Goal: Information Seeking & Learning: Learn about a topic

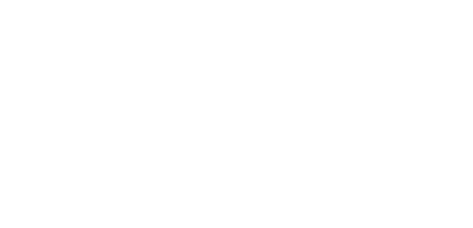
click at [241, 2] on html at bounding box center [236, 1] width 473 height 2
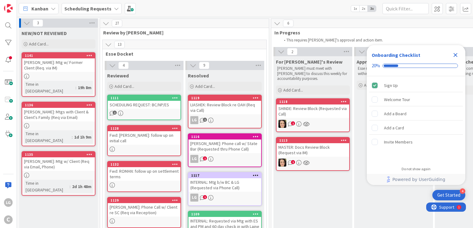
click at [74, 158] on div "REISDORF: Mtg w/ Client (Req via Email, Phone)" at bounding box center [58, 165] width 73 height 14
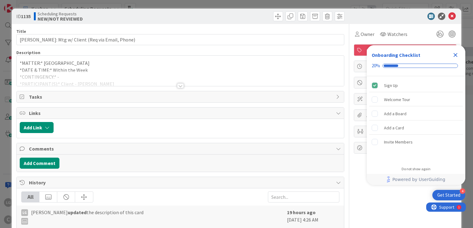
click at [179, 84] on div at bounding box center [180, 85] width 7 height 5
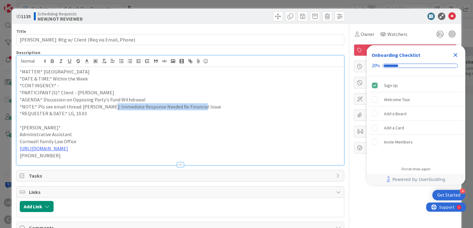
drag, startPoint x: 109, startPoint y: 106, endPoint x: 197, endPoint y: 106, distance: 87.7
click at [197, 106] on p "*NOTE:* Pls see email thread: REISDORF: Immediate Response Needed Re Financial …" at bounding box center [180, 106] width 321 height 7
drag, startPoint x: 213, startPoint y: 107, endPoint x: 80, endPoint y: 108, distance: 132.7
click at [80, 108] on p "*NOTE:* Pls see email thread: REISDORF: Immediate Response Needed Re Financial …" at bounding box center [180, 106] width 321 height 7
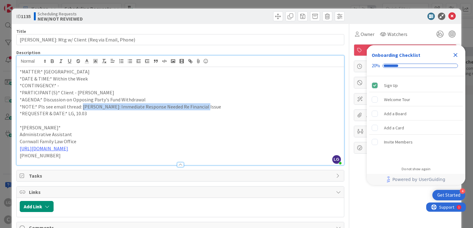
click at [80, 108] on p "*NOTE:* Pls see email thread: REISDORF: Immediate Response Needed Re Financial …" at bounding box center [180, 106] width 321 height 7
drag, startPoint x: 183, startPoint y: 108, endPoint x: 192, endPoint y: 108, distance: 9.8
click at [192, 108] on p "*NOTE:* Pls see email thread: REISDORF: Immediate Response Needed Re Financial …" at bounding box center [180, 106] width 321 height 7
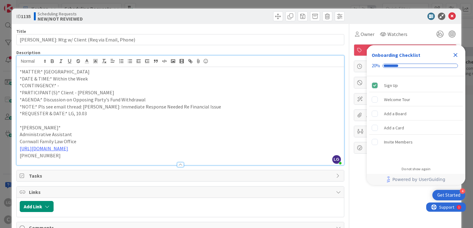
click at [179, 104] on p "*NOTE:* Pls see email thread: REISDORF: Immediate Response Needed Re Financial …" at bounding box center [180, 106] width 321 height 7
click at [179, 101] on p "*AGENDA:* Discussion on Opposing Party's Fund Withdrawal" at bounding box center [180, 99] width 321 height 7
drag, startPoint x: 194, startPoint y: 100, endPoint x: 205, endPoint y: 100, distance: 11.7
click at [205, 100] on p "*AGENDA:* Discussion on Opposing Party's Fund Withdrawal & Client's Intent to s…" at bounding box center [180, 99] width 321 height 7
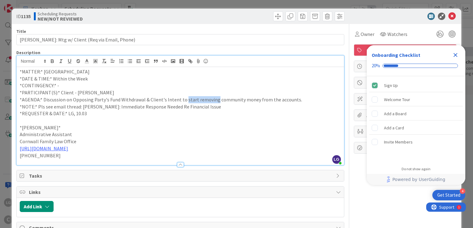
drag, startPoint x: 205, startPoint y: 100, endPoint x: 183, endPoint y: 100, distance: 21.9
click at [183, 100] on p "*AGENDA:* Discussion on Opposing Party's Fund Withdrawal & Client's Intent to s…" at bounding box center [180, 99] width 321 height 7
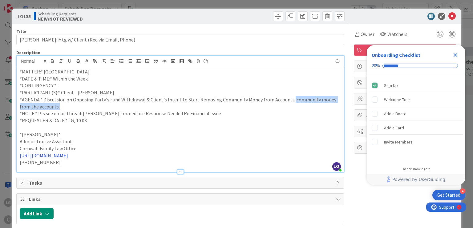
drag, startPoint x: 299, startPoint y: 107, endPoint x: 286, endPoint y: 101, distance: 14.9
click at [286, 101] on p "*AGENDA:* Discussion on Opposing Party's Fund Withdrawal & Client's Intent to S…" at bounding box center [180, 103] width 321 height 14
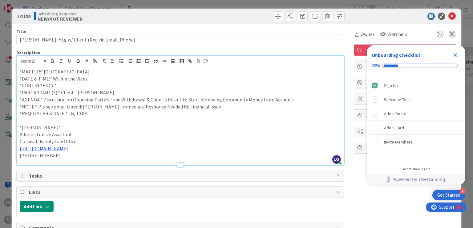
click at [267, 99] on p "*AGENDA:* Discussion on Opposing Party's Fund Withdrawal & Client's Intent to S…" at bounding box center [180, 99] width 321 height 7
click at [150, 115] on p "*REQUESTER & DATE:* LG, 10.03" at bounding box center [180, 113] width 321 height 7
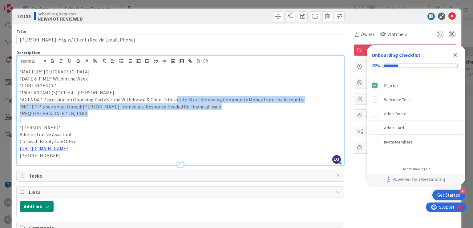
drag, startPoint x: 171, startPoint y: 102, endPoint x: 173, endPoint y: 117, distance: 15.2
click at [173, 117] on div "*MATTER:* REISDORF *DATE & TIME:* Within the Week *CONTINGENCY:* - *PARTICIPANT…" at bounding box center [180, 116] width 327 height 98
click at [173, 117] on p at bounding box center [180, 120] width 321 height 7
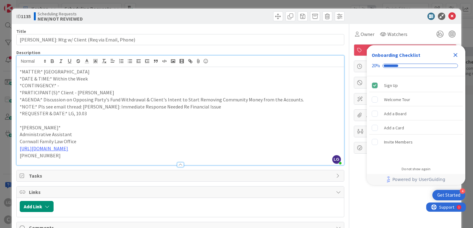
click at [154, 103] on p "*NOTE:* Pls see email thread: REISDORF: Immediate Response Needed Re Financial …" at bounding box center [180, 106] width 321 height 7
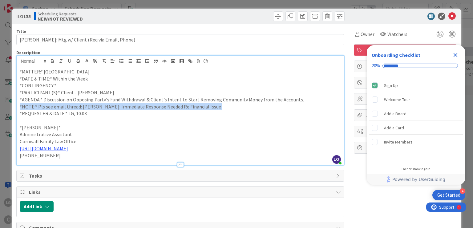
click at [211, 103] on p "*NOTE:* Pls see email thread: REISDORF: Immediate Response Needed Re Financial …" at bounding box center [180, 106] width 321 height 7
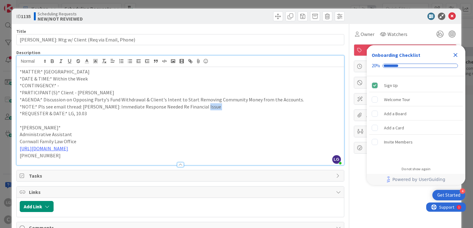
click at [211, 103] on p "*NOTE:* Pls see email thread: REISDORF: Immediate Response Needed Re Financial …" at bounding box center [180, 106] width 321 height 7
click at [234, 102] on p "*AGENDA:* Discussion on Opposing Party's Fund Withdrawal & Client's Intent to S…" at bounding box center [180, 99] width 321 height 7
click at [239, 99] on p "*AGENDA:* Discussion on Opposing Party's Fund Withdrawal & Client's Intent to S…" at bounding box center [180, 99] width 321 height 7
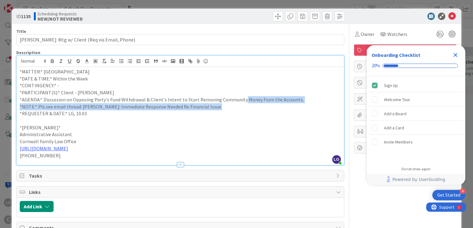
drag, startPoint x: 239, startPoint y: 99, endPoint x: 240, endPoint y: 107, distance: 7.4
click at [240, 107] on div "*MATTER:* REISDORF *DATE & TIME:* Within the Week *CONTINGENCY:* - *PARTICIPANT…" at bounding box center [180, 116] width 327 height 98
click at [240, 107] on p "*NOTE:* Pls see email thread: REISDORF: Immediate Response Needed Re Financial …" at bounding box center [180, 106] width 321 height 7
drag, startPoint x: 240, startPoint y: 105, endPoint x: 239, endPoint y: 89, distance: 16.0
click at [240, 89] on div "*MATTER:* REISDORF *DATE & TIME:* Within the Week *CONTINGENCY:* - *PARTICIPANT…" at bounding box center [180, 116] width 327 height 98
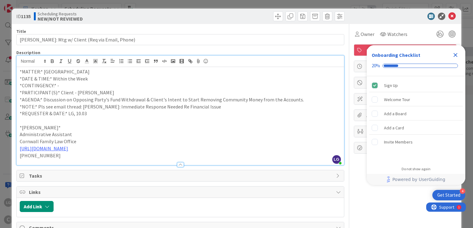
click at [239, 89] on p "*PARTICIPANT(S):* Client - Becky Reisdorf" at bounding box center [180, 92] width 321 height 7
click at [239, 106] on div "*MATTER:* REISDORF *DATE & TIME:* Within the Week *CONTINGENCY:* - *PARTICIPANT…" at bounding box center [180, 116] width 327 height 98
click at [239, 106] on p "*NOTE:* Pls see email thread: REISDORF: Immediate Response Needed Re Financial …" at bounding box center [180, 106] width 321 height 7
drag, startPoint x: 239, startPoint y: 92, endPoint x: 238, endPoint y: 118, distance: 26.2
click at [239, 117] on div "*MATTER:* REISDORF *DATE & TIME:* Within the Week *CONTINGENCY:* - *PARTICIPANT…" at bounding box center [180, 116] width 327 height 98
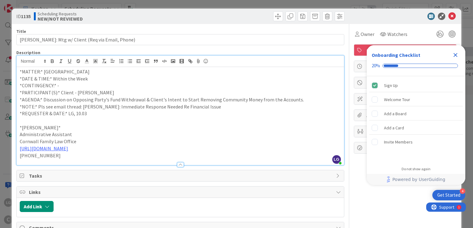
click at [238, 118] on p at bounding box center [180, 120] width 321 height 7
click at [458, 54] on icon "Close Checklist" at bounding box center [454, 54] width 7 height 7
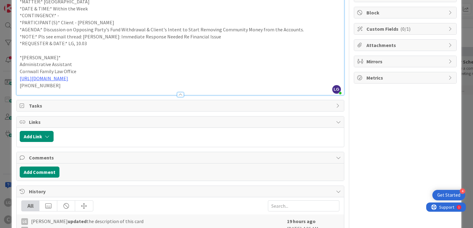
scroll to position [18, 0]
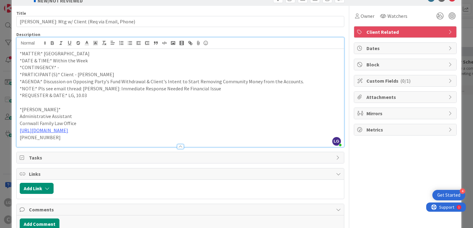
click at [182, 141] on div at bounding box center [180, 144] width 327 height 6
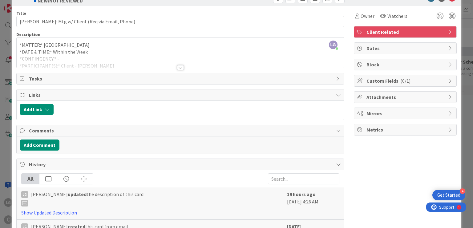
scroll to position [0, 0]
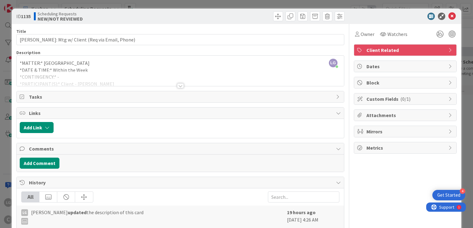
click at [177, 85] on div at bounding box center [180, 85] width 7 height 5
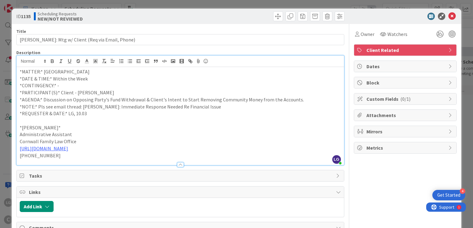
click at [177, 162] on div at bounding box center [180, 164] width 7 height 5
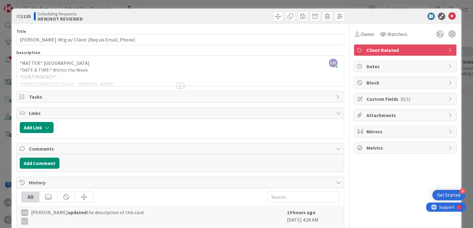
click at [262, 70] on div at bounding box center [180, 78] width 327 height 16
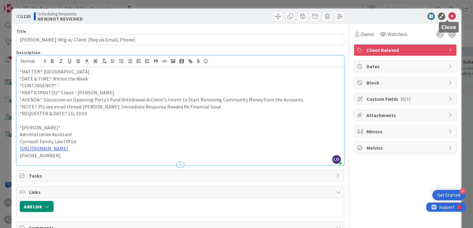
click at [448, 13] on icon at bounding box center [451, 16] width 7 height 7
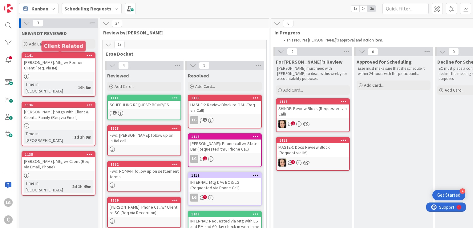
click at [64, 54] on div "1141" at bounding box center [60, 56] width 70 height 4
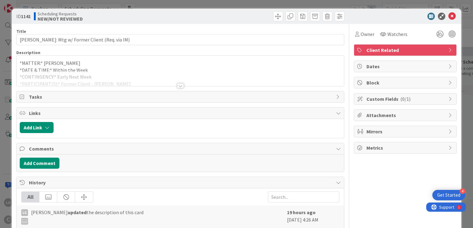
click at [164, 87] on div "Title 42 / 128 ARNOLD: Mtg w/ Former Client (Req. via IM) Description *MATTER:*…" at bounding box center [179, 151] width 327 height 255
click at [186, 83] on div at bounding box center [180, 78] width 327 height 16
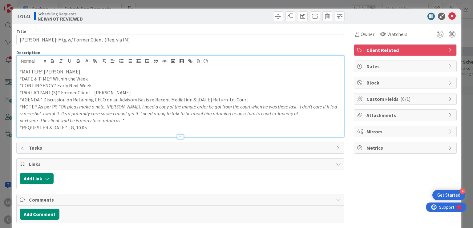
click at [180, 87] on p "*CONTINGENCY:* Early Next Week" at bounding box center [180, 85] width 321 height 7
click at [117, 105] on em ""Oh pleas make a note: Charles Arnold. I need a copy of the minute order he got…" at bounding box center [197, 107] width 279 height 6
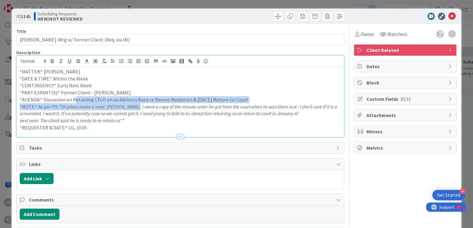
drag, startPoint x: 75, startPoint y: 102, endPoint x: 140, endPoint y: 110, distance: 65.2
click at [140, 110] on div "*MATTER:* ARNOLD *DATE & TIME:* Within the Week *CONTINGENCY:* Early Next Week …" at bounding box center [180, 102] width 327 height 70
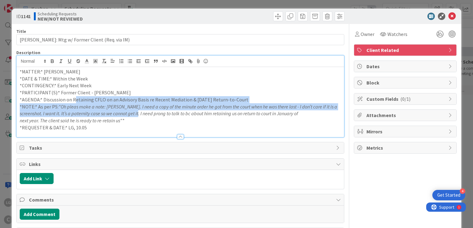
click at [140, 110] on p "screenshot. I want it. It’s a paternity case so we cannot get it. I need prong …" at bounding box center [180, 113] width 321 height 7
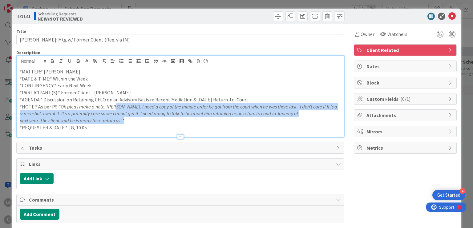
drag, startPoint x: 114, startPoint y: 110, endPoint x: 132, endPoint y: 120, distance: 20.8
click at [132, 120] on div "*MATTER:* ARNOLD *DATE & TIME:* Within the Week *CONTINGENCY:* Early Next Week …" at bounding box center [180, 102] width 327 height 70
click at [132, 120] on p "next year. The client said he is ready to re-retain us"*" at bounding box center [180, 120] width 321 height 7
drag, startPoint x: 62, startPoint y: 100, endPoint x: 260, endPoint y: 100, distance: 198.2
click at [260, 100] on p "*AGENDA:* Discussion on Retaining CFLO on an Advisory Basis re Recent Mediation…" at bounding box center [180, 99] width 321 height 7
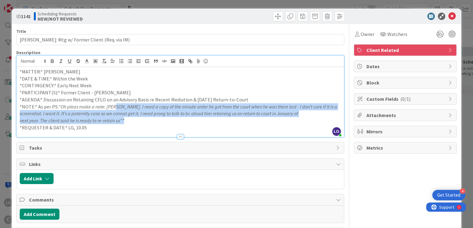
click at [260, 100] on p "*AGENDA:* Discussion on Retaining CFLO on an Advisory Basis re Recent Mediation…" at bounding box center [180, 99] width 321 height 7
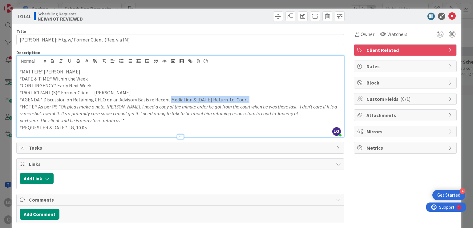
drag, startPoint x: 260, startPoint y: 100, endPoint x: 186, endPoint y: 100, distance: 73.9
click at [186, 100] on p "*AGENDA:* Discussion on Retaining CFLO on an Advisory Basis re Recent Mediation…" at bounding box center [180, 99] width 321 height 7
click at [448, 16] on icon at bounding box center [451, 16] width 7 height 7
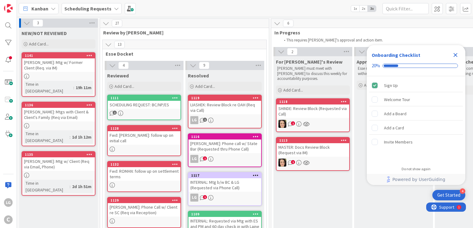
click at [62, 108] on div "[PERSON_NAME]: Mtgs with Client & Client's Family (Req via Email)" at bounding box center [58, 115] width 73 height 14
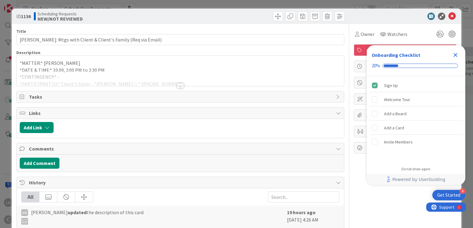
click at [180, 85] on div at bounding box center [180, 85] width 7 height 5
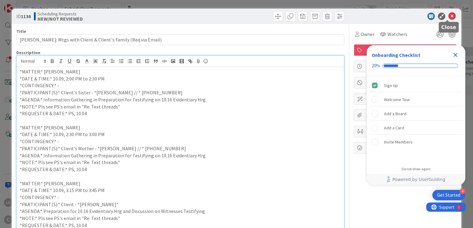
click at [448, 15] on icon at bounding box center [451, 16] width 7 height 7
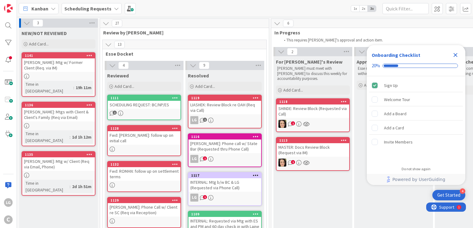
click at [55, 158] on div "REISDORF: Mtg w/ Client (Req via Email, Phone)" at bounding box center [58, 165] width 73 height 14
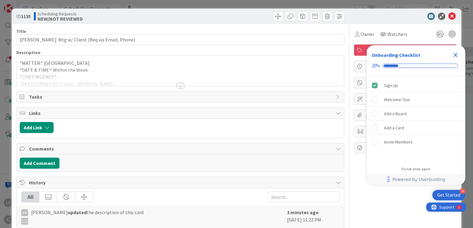
click at [179, 86] on div at bounding box center [180, 85] width 7 height 5
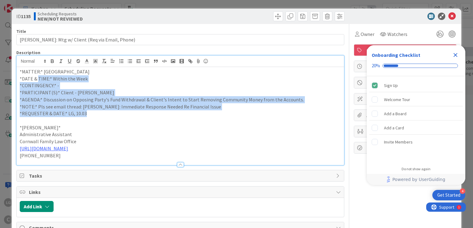
drag, startPoint x: 100, startPoint y: 112, endPoint x: 37, endPoint y: 81, distance: 70.3
click at [37, 81] on div "*MATTER:* REISDORF *DATE & TIME:* Within the Week *CONTINGENCY:* - *PARTICIPANT…" at bounding box center [180, 116] width 327 height 98
click at [37, 81] on p "*DATE & TIME:* Within the Week" at bounding box center [180, 78] width 321 height 7
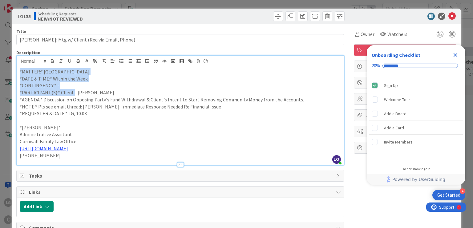
drag, startPoint x: 201, startPoint y: 117, endPoint x: 2, endPoint y: 63, distance: 205.5
click at [2, 63] on div "ID 1135 Scheduling Requests NEW/NOT REVIEWED Title 46 / 128 REISDORF: Mtg w/ Cl…" at bounding box center [236, 114] width 473 height 228
click at [109, 104] on p "*NOTE:* Pls see email thread: REISDORF: Immediate Response Needed Re Financial …" at bounding box center [180, 106] width 321 height 7
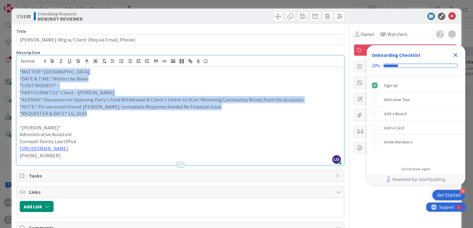
drag, startPoint x: 100, startPoint y: 112, endPoint x: 16, endPoint y: 69, distance: 94.4
click at [17, 69] on div "*MATTER:* REISDORF *DATE & TIME:* Within the Week *CONTINGENCY:* - *PARTICIPANT…" at bounding box center [180, 116] width 327 height 98
copy div "*MATTER:* REISDORF *DATE & TIME:* Within the Week *CONTINGENCY:* - *PARTICIPANT…"
click at [207, 87] on p "*CONTINGENCY:* -" at bounding box center [180, 85] width 321 height 7
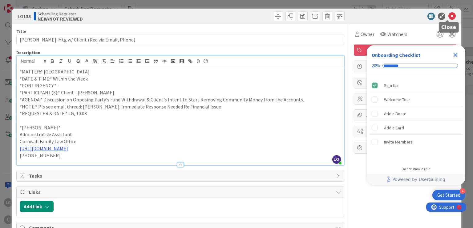
click at [448, 17] on icon at bounding box center [451, 16] width 7 height 7
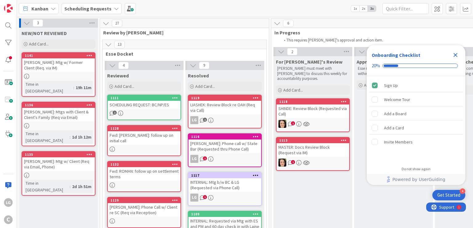
click at [454, 56] on icon "Close Checklist" at bounding box center [455, 55] width 4 height 4
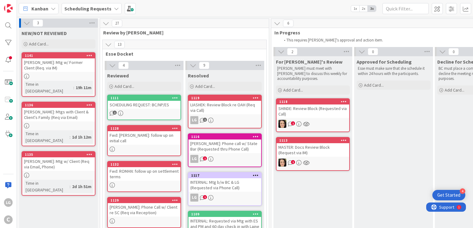
click at [324, 15] on div "Kanban Scheduling Requests 1x 2x 3x" at bounding box center [245, 8] width 456 height 17
